Goal: Check status

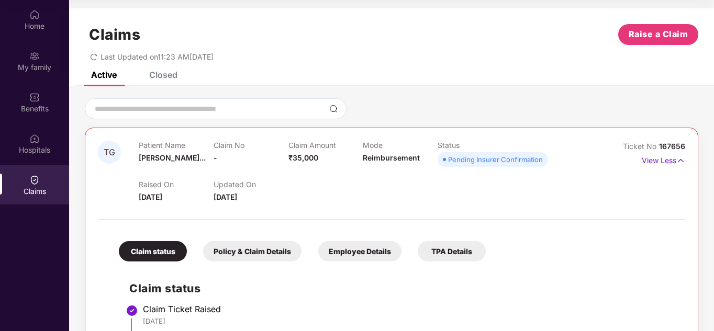
scroll to position [170, 0]
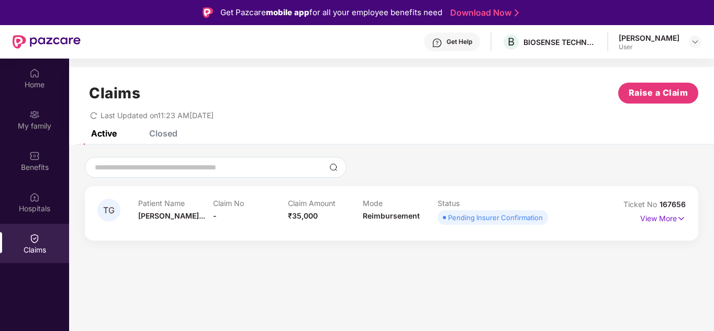
scroll to position [59, 0]
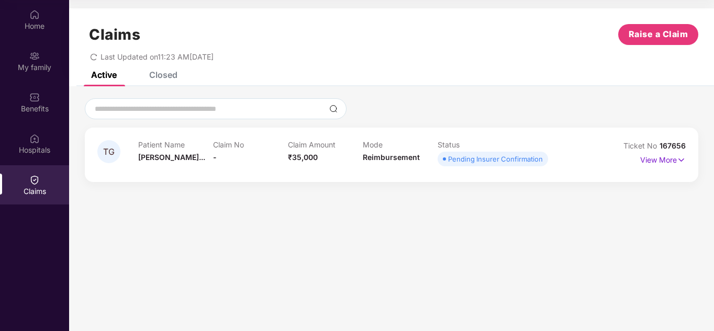
click at [671, 151] on div "Ticket No 167656" at bounding box center [654, 146] width 62 height 12
click at [669, 157] on p "View More" at bounding box center [663, 159] width 46 height 14
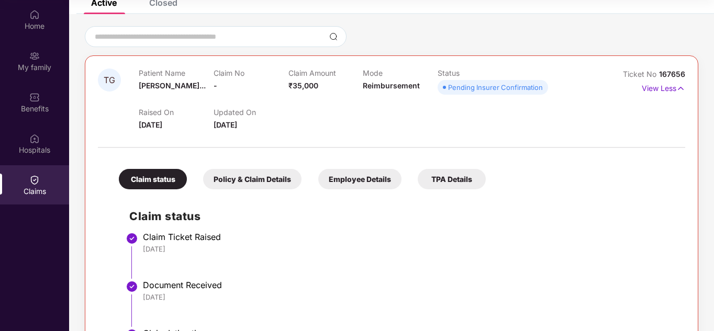
scroll to position [0, 0]
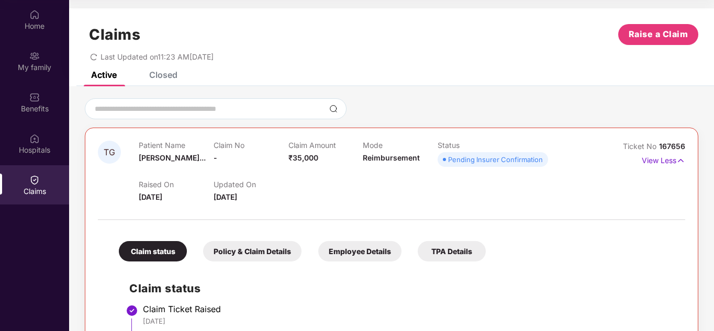
click at [173, 73] on div "Closed" at bounding box center [163, 75] width 28 height 10
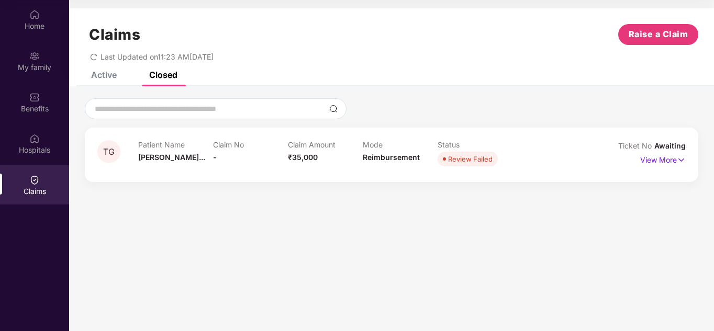
click at [104, 80] on div "Active" at bounding box center [95, 74] width 41 height 23
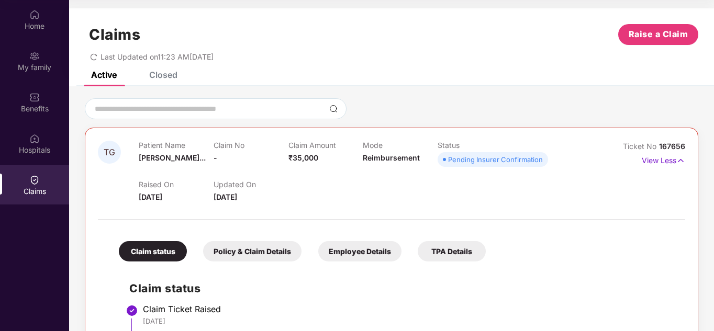
click at [96, 59] on div "Last Updated on 11:23 AM, 24 Aug 2025" at bounding box center [152, 56] width 124 height 9
click at [96, 59] on icon "redo" at bounding box center [93, 56] width 7 height 7
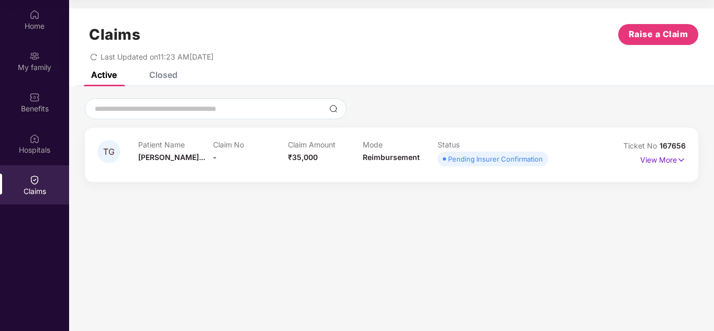
click at [534, 243] on section "Claims Raise a Claim Last Updated on 11:23 AM, 24 Aug 2025 Active Closed TG Pat…" at bounding box center [391, 165] width 645 height 331
